Goal: Use online tool/utility

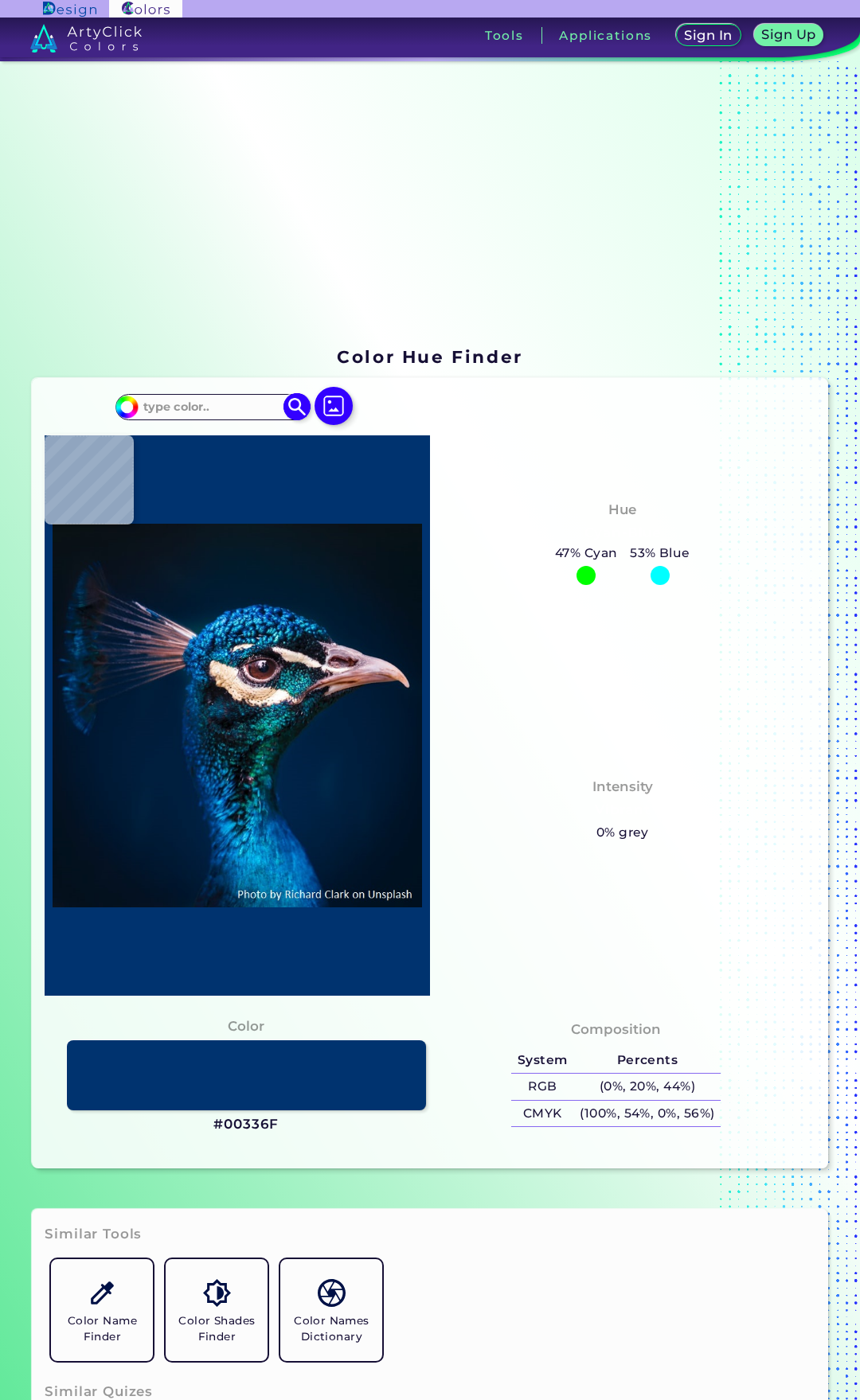
click at [217, 402] on input at bounding box center [212, 407] width 148 height 22
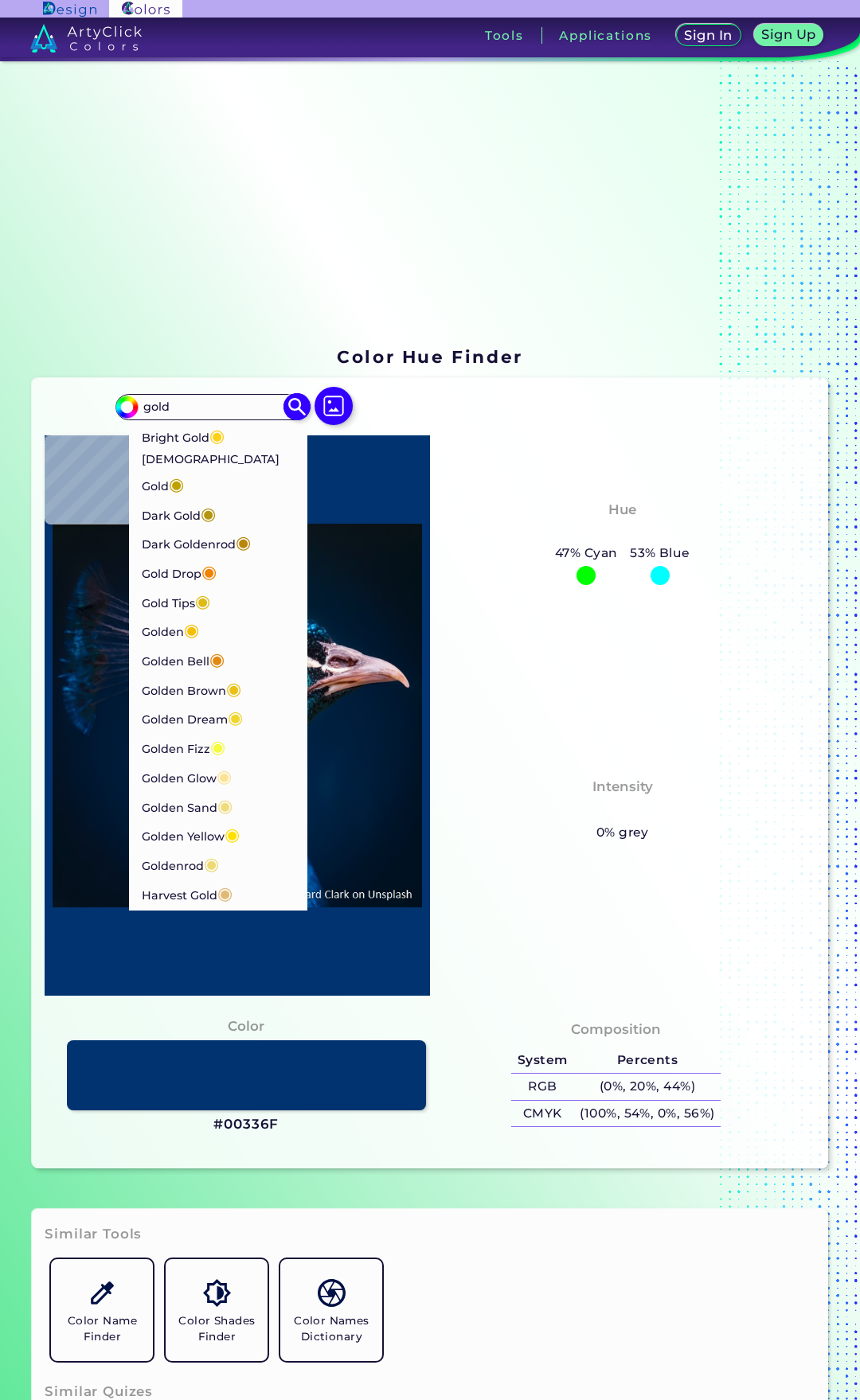
type input "gold"
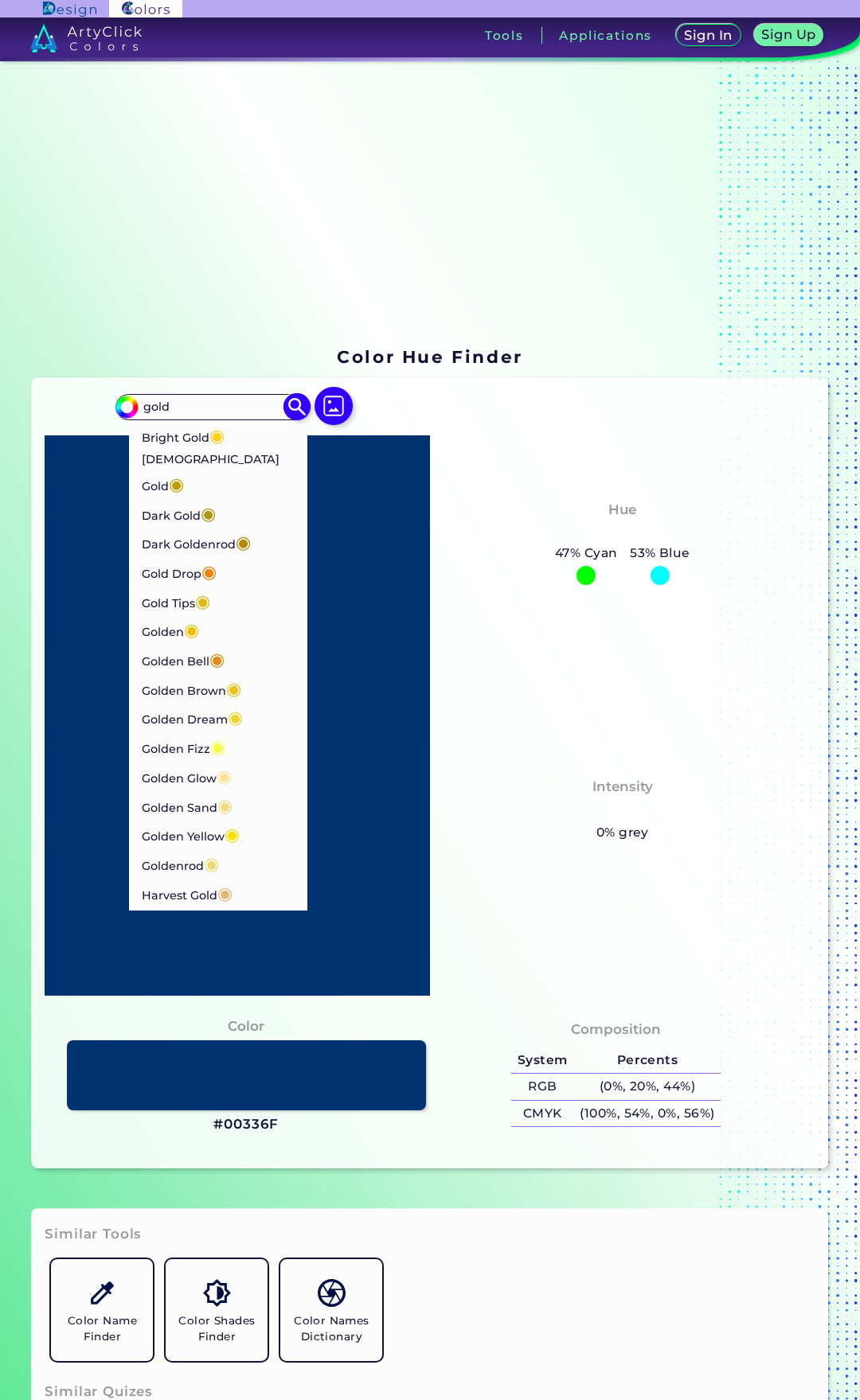
click at [296, 409] on img at bounding box center [298, 407] width 28 height 28
click at [174, 613] on p "Golden ◉" at bounding box center [170, 627] width 58 height 29
type input "#f5bf03"
type input "#F5BF03"
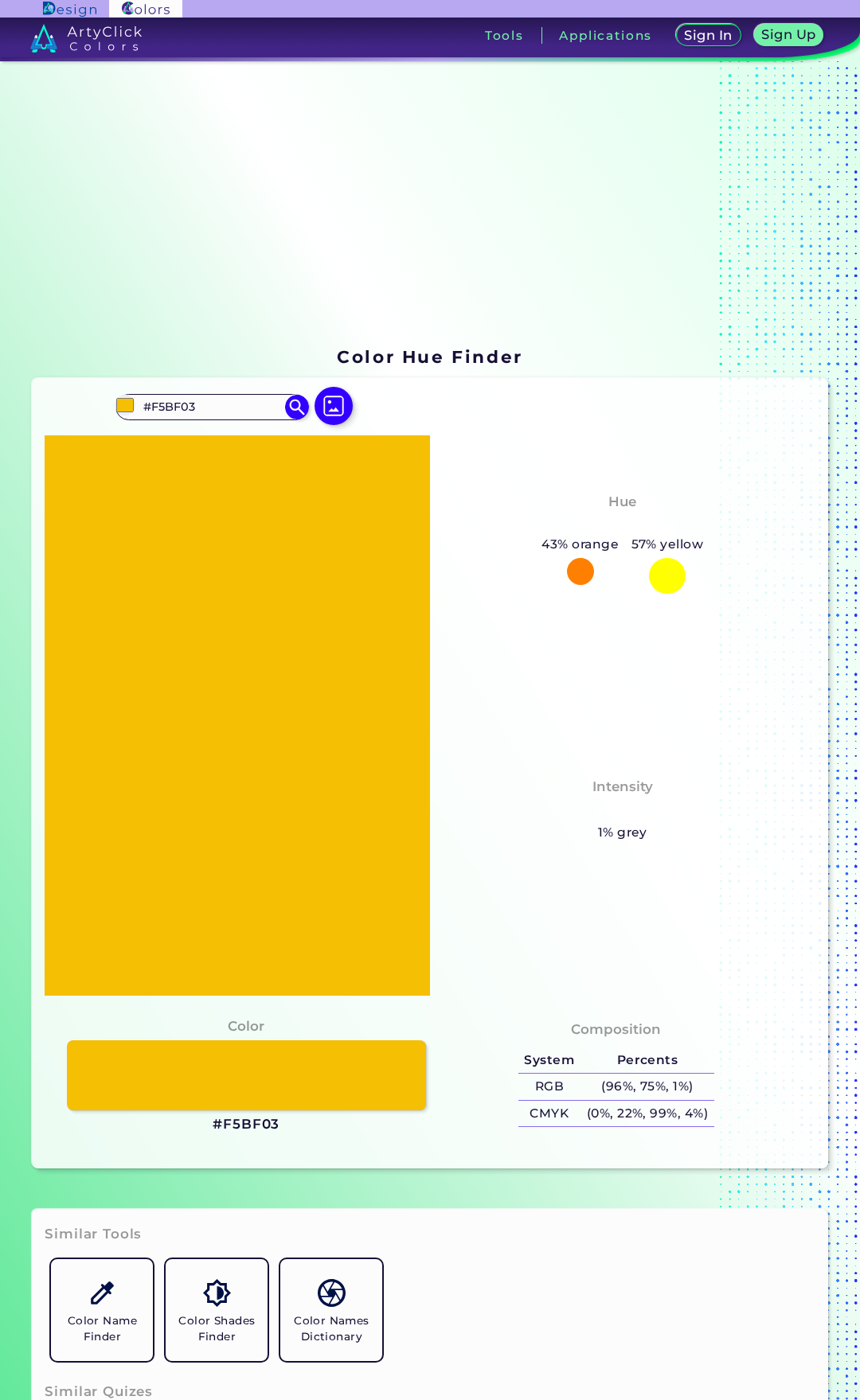
click at [670, 575] on div at bounding box center [666, 576] width 37 height 37
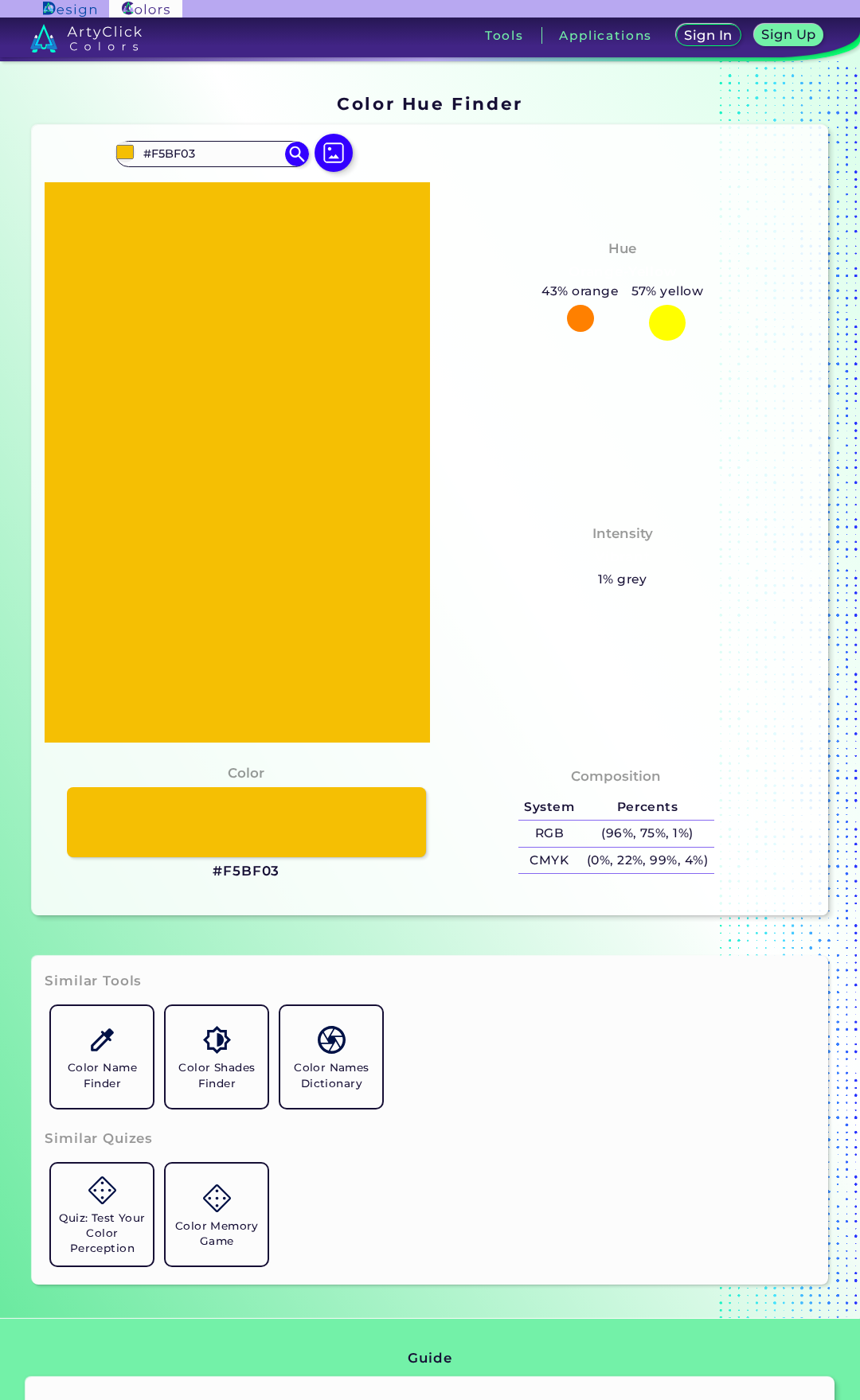
scroll to position [397, 0]
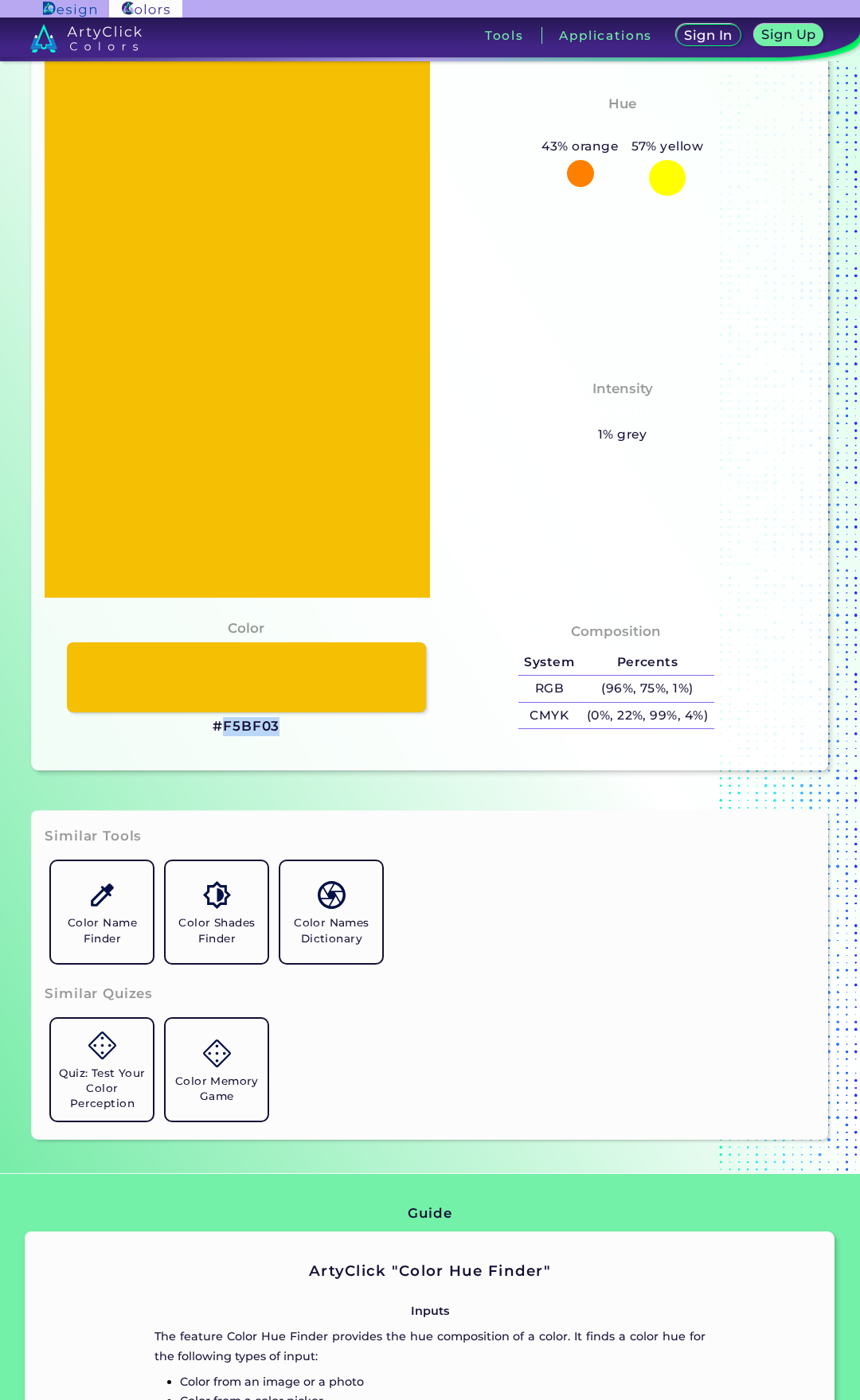
drag, startPoint x: 282, startPoint y: 726, endPoint x: 226, endPoint y: 724, distance: 56.0
click at [226, 724] on div "Color #F5BF03" at bounding box center [243, 677] width 373 height 135
copy h3 "F5BF03"
